Goal: Find specific page/section: Find specific page/section

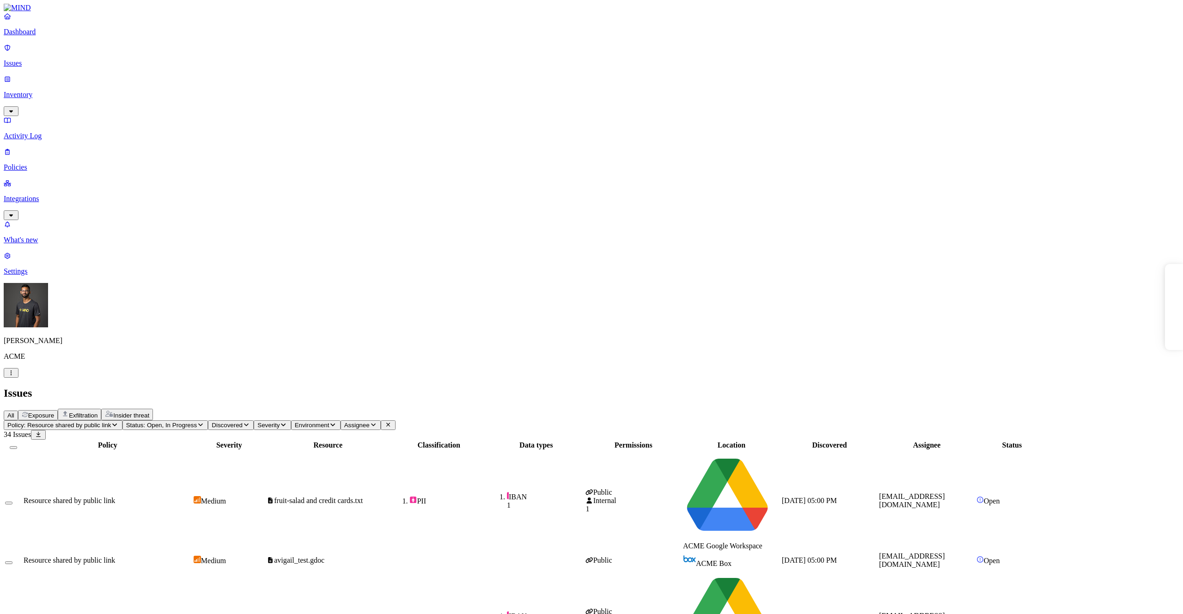
click at [621, 409] on div "All Exposure Exfiltration Insider threat" at bounding box center [592, 415] width 1176 height 12
click at [64, 91] on p "Inventory" at bounding box center [592, 95] width 1176 height 8
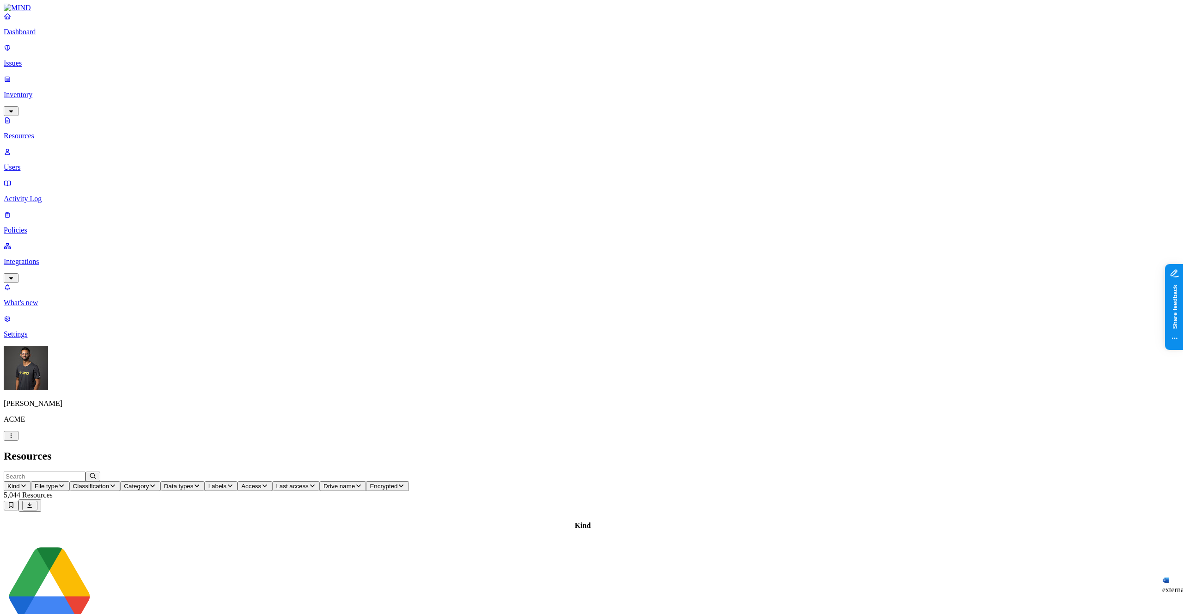
click at [261, 483] on span "Access" at bounding box center [251, 486] width 20 height 7
click at [465, 196] on span "Public" at bounding box center [462, 200] width 19 height 8
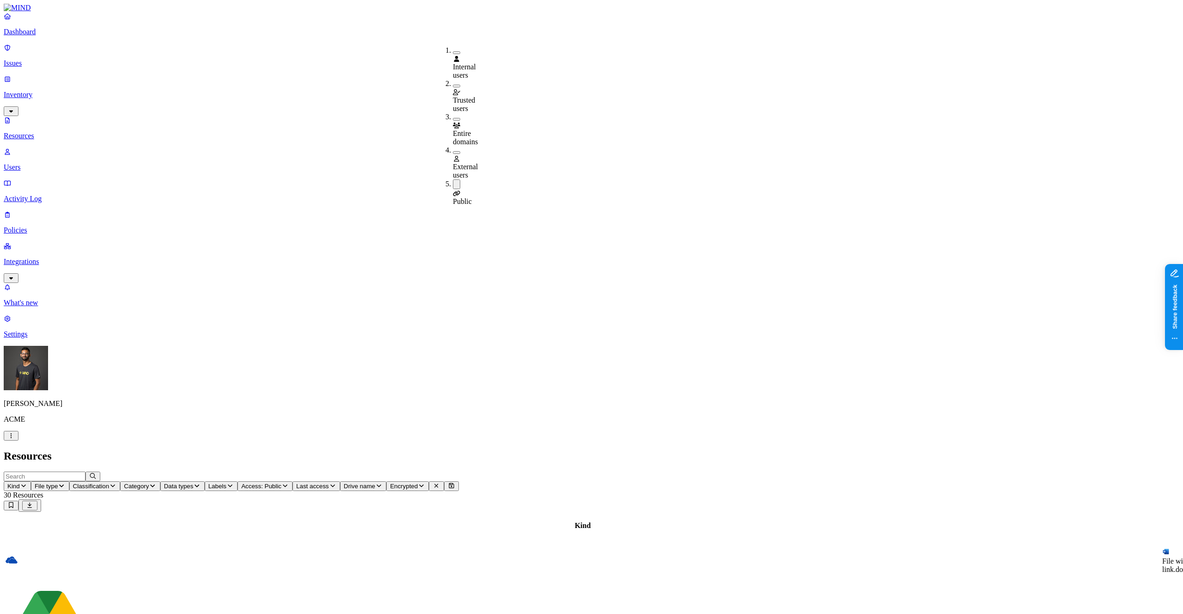
click at [27, 483] on icon "button" at bounding box center [23, 486] width 7 height 6
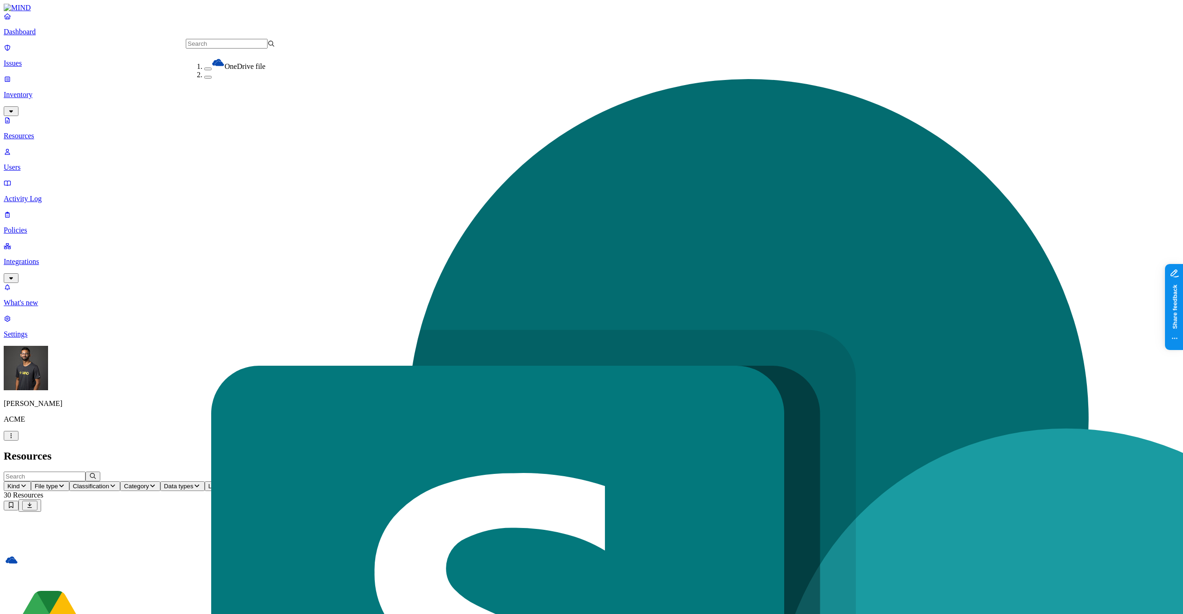
click at [204, 71] on div "OneDrive file" at bounding box center [248, 63] width 89 height 15
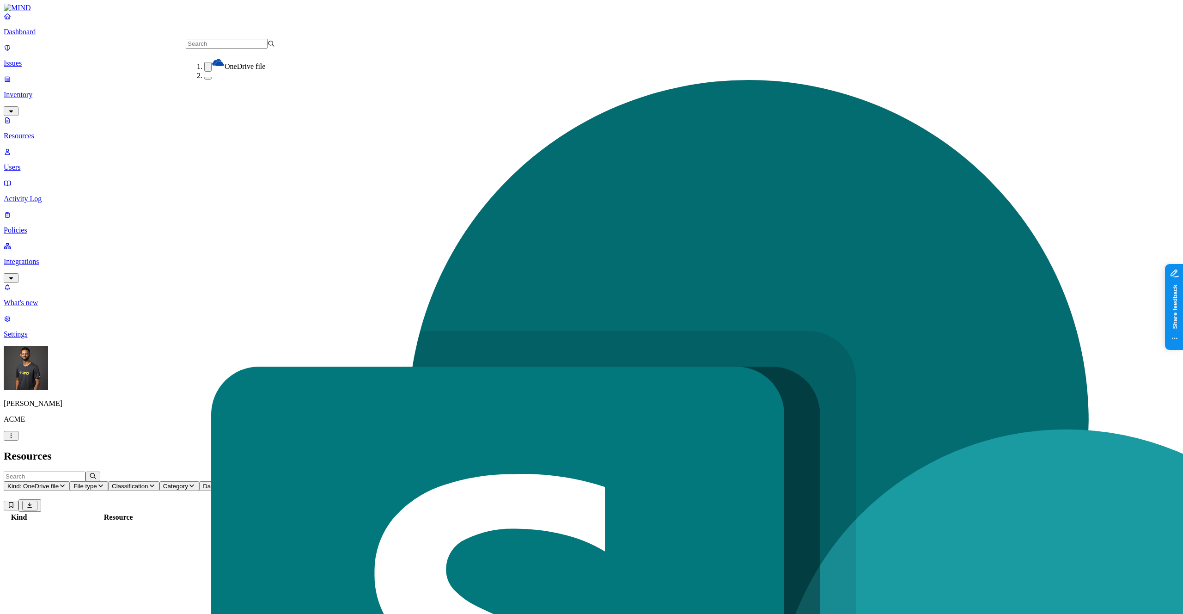
click at [204, 79] on button "button" at bounding box center [207, 78] width 7 height 3
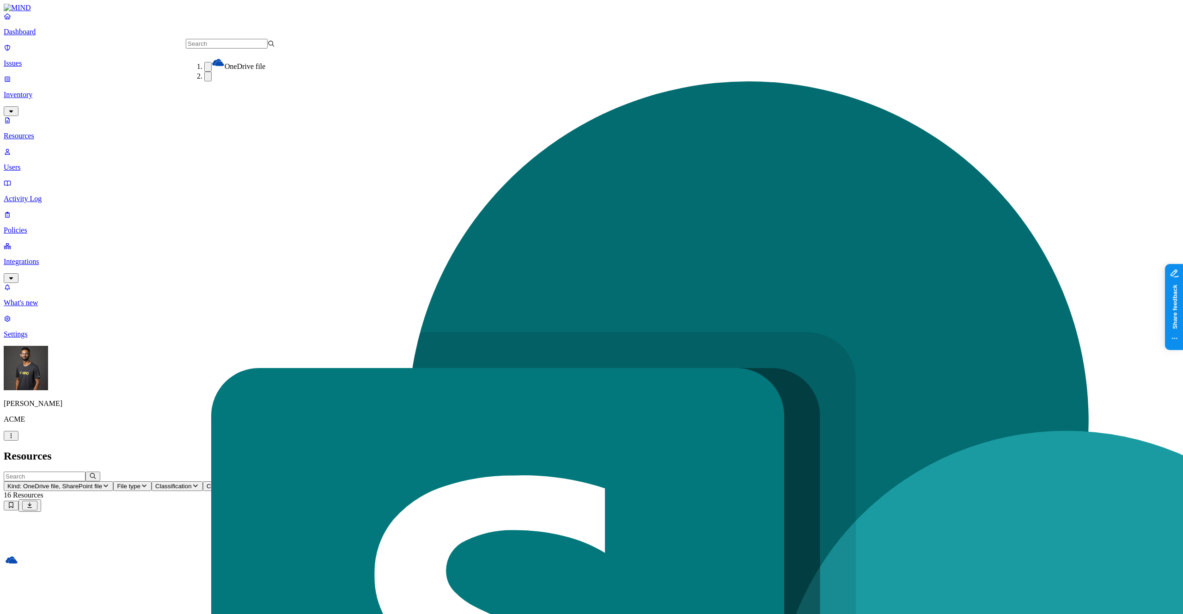
click at [344, 450] on h2 "Resources" at bounding box center [592, 456] width 1176 height 12
